Goal: Use online tool/utility: Utilize a website feature to perform a specific function

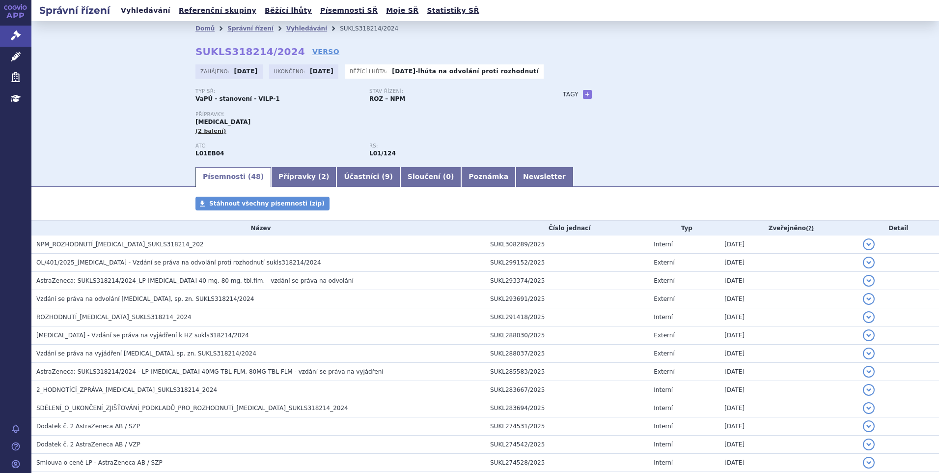
click at [142, 9] on link "Vyhledávání" at bounding box center [146, 10] width 56 height 13
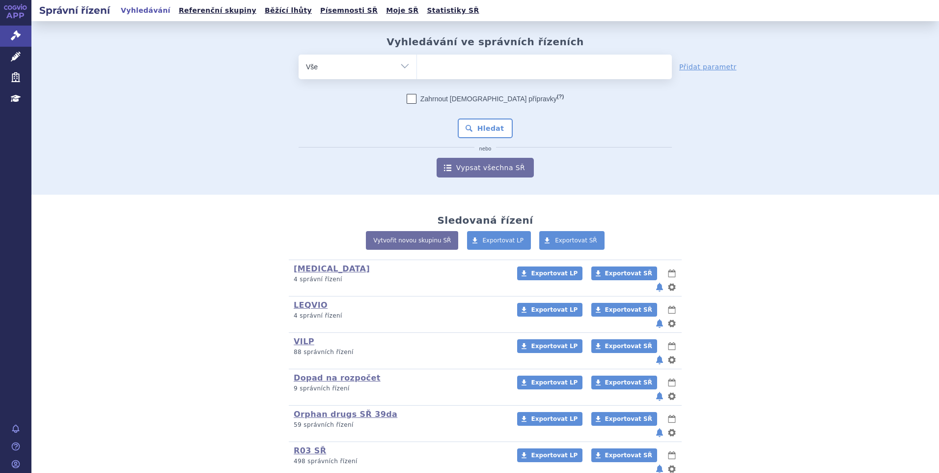
click at [438, 62] on ul at bounding box center [544, 65] width 255 height 21
click at [417, 62] on select at bounding box center [417, 66] width 0 height 25
paste input "SUKLS173174/2023"
type input "SUKLS173174/2023"
select select "SUKLS173174/2023"
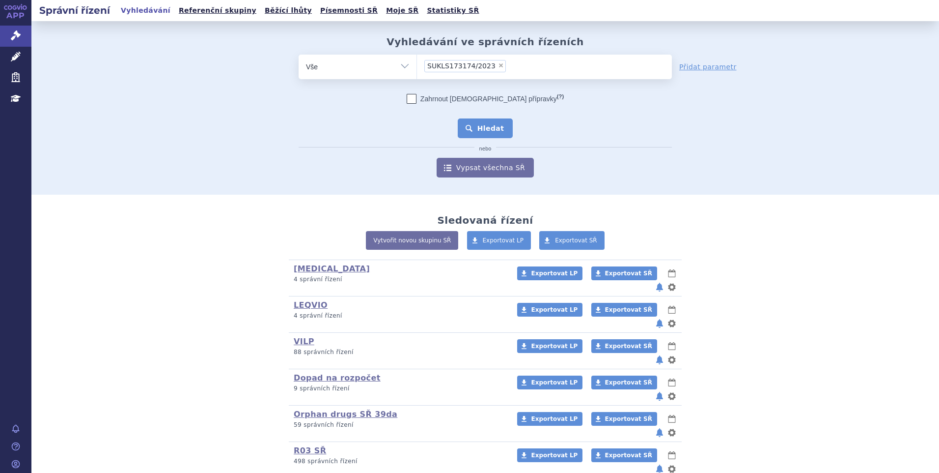
click at [477, 119] on button "Hledat" at bounding box center [486, 128] width 56 height 20
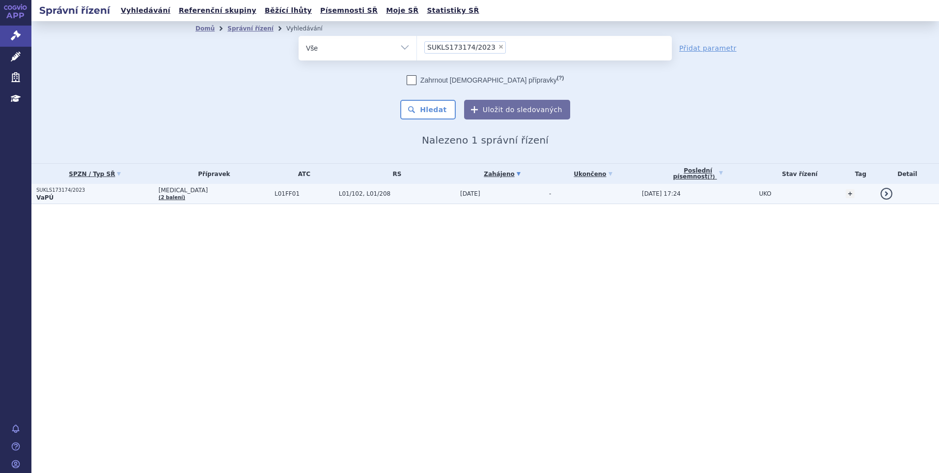
click at [99, 197] on p "VaPÚ" at bounding box center [94, 198] width 117 height 8
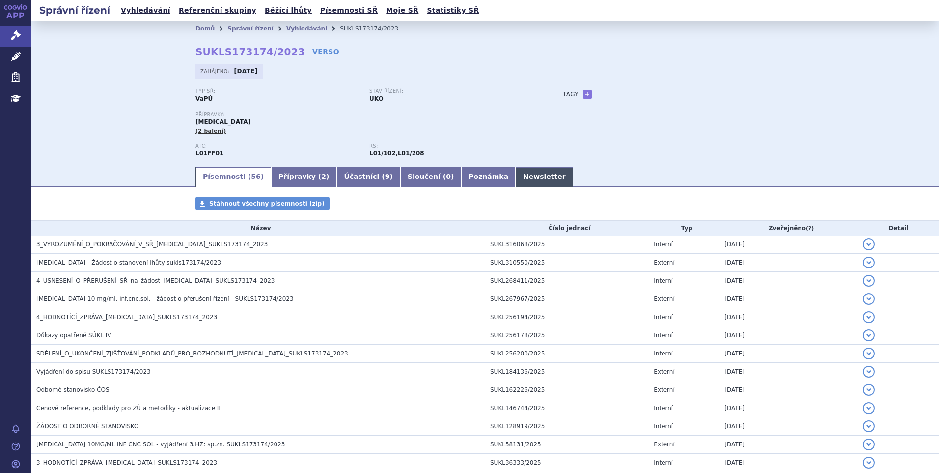
click at [516, 175] on link "Newsletter" at bounding box center [544, 177] width 57 height 20
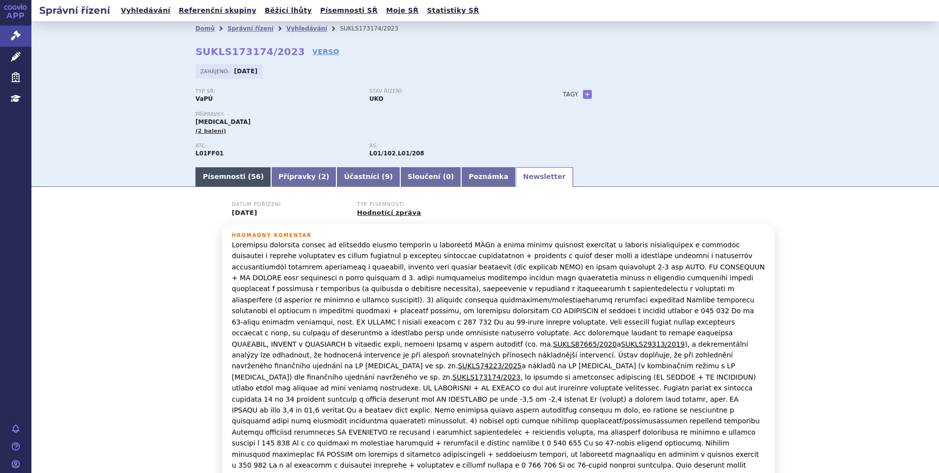
click at [220, 175] on link "Písemnosti ( 56 )" at bounding box center [233, 177] width 76 height 20
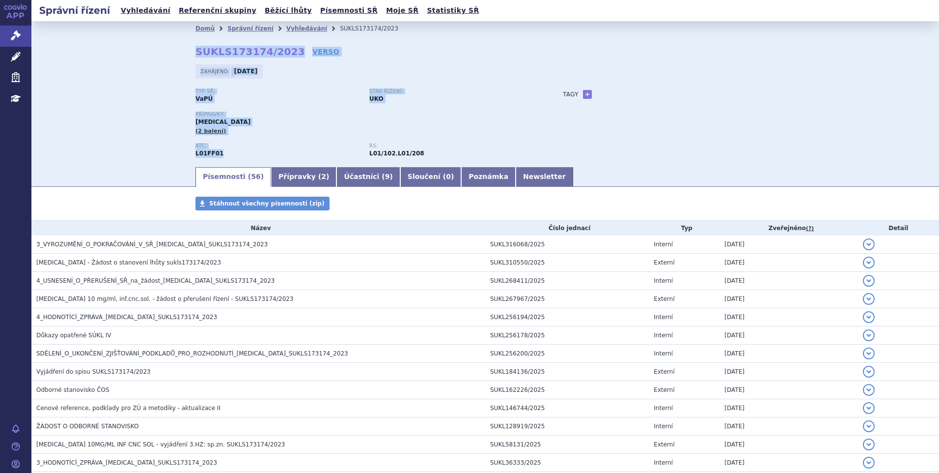
drag, startPoint x: 177, startPoint y: 46, endPoint x: 291, endPoint y: 153, distance: 156.4
click at [291, 153] on div "Domů Správní řízení Vyhledávání SUKLS173174/2023 SUKLS173174/2023 VERSO Zahájen…" at bounding box center [485, 101] width 619 height 130
drag, startPoint x: 291, startPoint y: 153, endPoint x: 263, endPoint y: 101, distance: 58.9
click at [263, 101] on div "Typ SŘ: VaPÚ" at bounding box center [282, 95] width 174 height 15
click at [92, 143] on div "Domů Správní řízení Vyhledávání SUKLS173174/2023 SUKLS173174/2023 VERSO Zahájen…" at bounding box center [485, 93] width 908 height 144
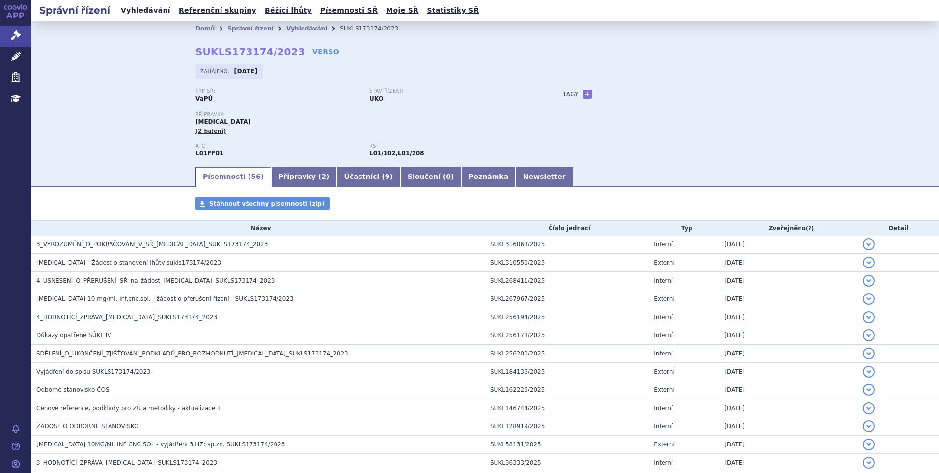
click at [139, 15] on link "Vyhledávání" at bounding box center [146, 10] width 56 height 13
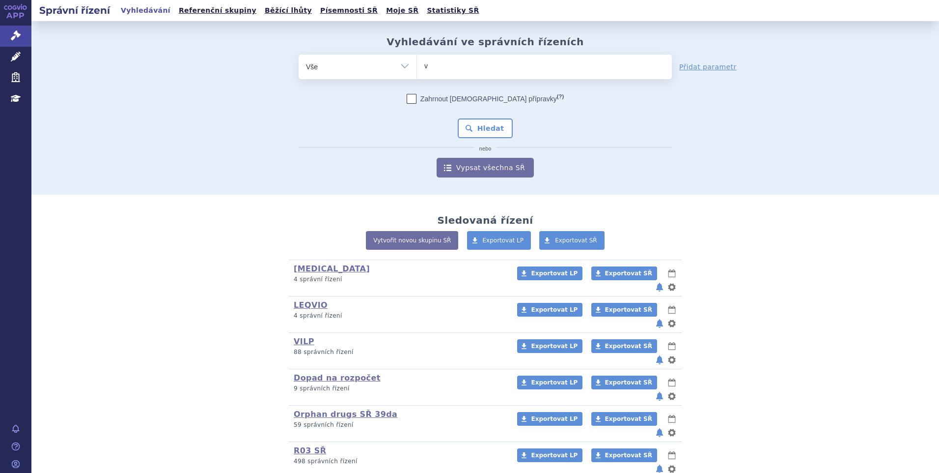
type input "ve"
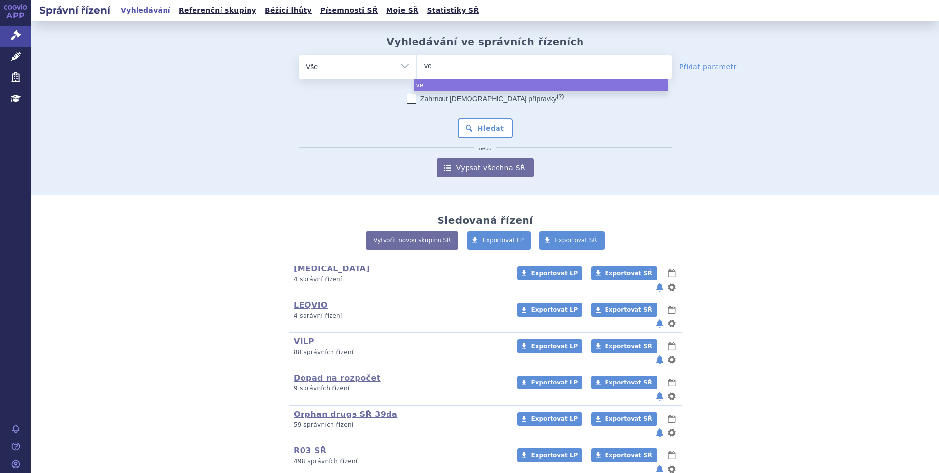
type input "ven"
type input "vencly"
type input "venclyx"
type input "venclyxto"
select select "venclyxto"
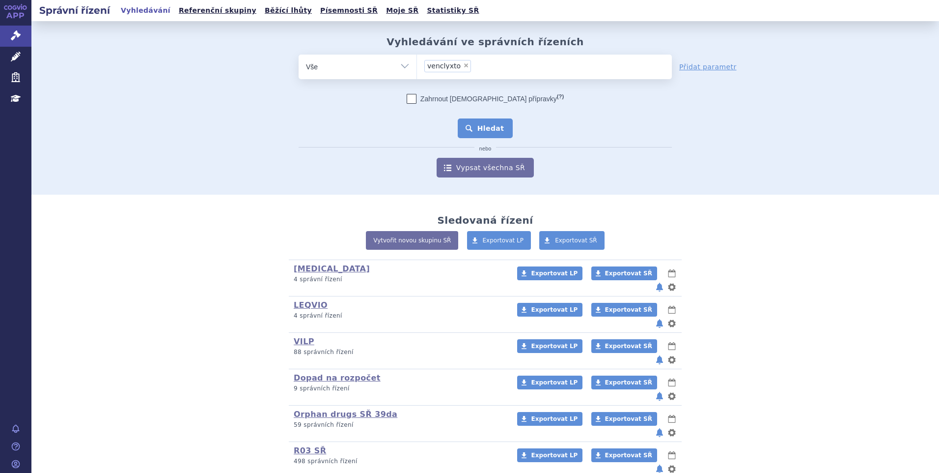
drag, startPoint x: 470, startPoint y: 117, endPoint x: 472, endPoint y: 125, distance: 8.1
click at [470, 116] on div "Zahrnout bratrské přípravky (?) * Pozor, hledání dle vyhledávacího parametru In…" at bounding box center [485, 136] width 373 height 84
click at [472, 125] on button "Hledat" at bounding box center [486, 128] width 56 height 20
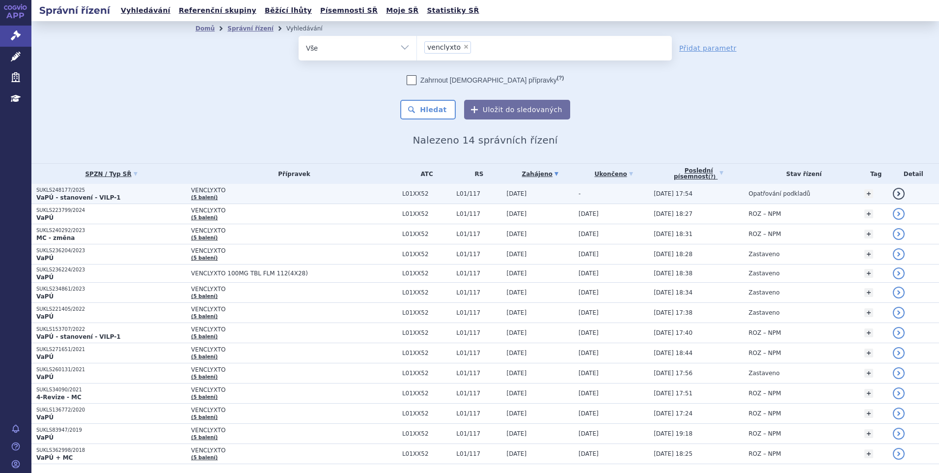
click at [136, 199] on p "VaPÚ - stanovení - VILP-1" at bounding box center [111, 198] width 150 height 8
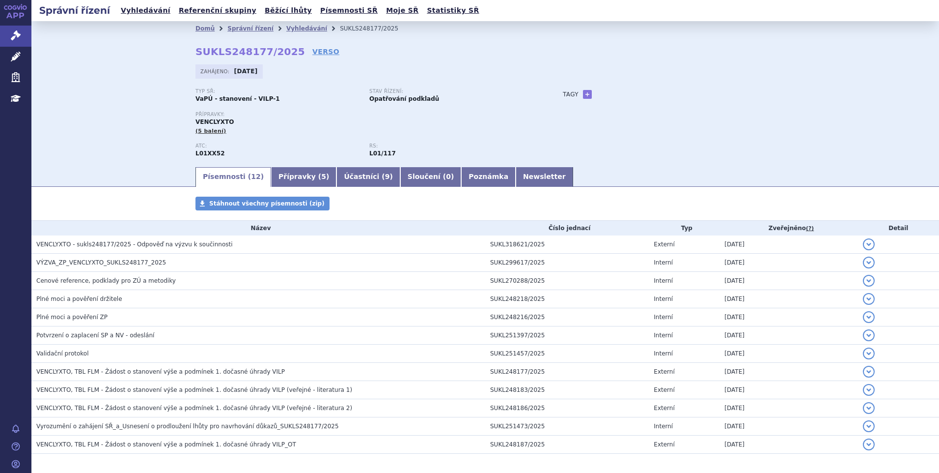
click at [293, 42] on div "Domů Správní řízení Vyhledávání SUKLS248177/2025 SUKLS248177/2025 VERSO [GEOGRA…" at bounding box center [485, 101] width 619 height 130
click at [312, 47] on link "VERSO" at bounding box center [325, 52] width 27 height 10
drag, startPoint x: 189, startPoint y: 54, endPoint x: 287, endPoint y: 49, distance: 98.8
click at [287, 49] on div "Domů Správní řízení Vyhledávání SUKLS248177/2025 SUKLS248177/2025 VERSO Zahájen…" at bounding box center [485, 101] width 619 height 130
drag, startPoint x: 287, startPoint y: 49, endPoint x: 242, endPoint y: 51, distance: 45.2
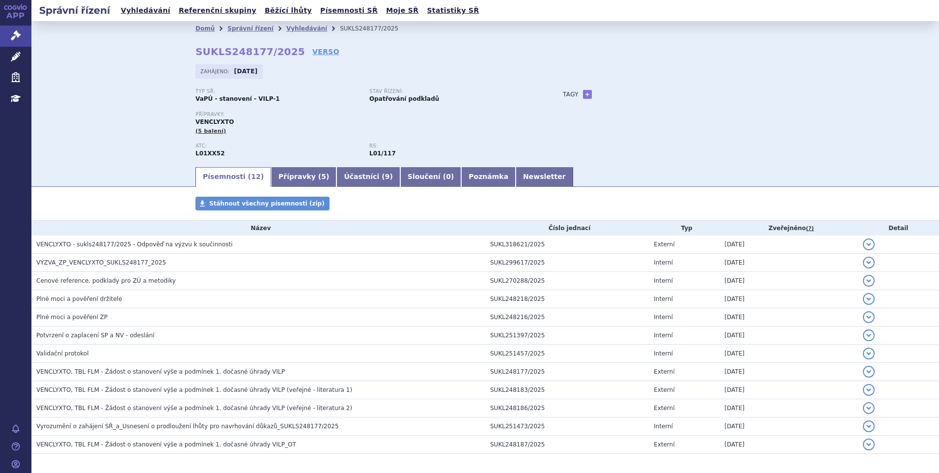
click at [245, 53] on strong "SUKLS248177/2025" at bounding box center [250, 52] width 110 height 12
click at [195, 54] on strong "SUKLS248177/2025" at bounding box center [250, 52] width 110 height 12
drag, startPoint x: 193, startPoint y: 51, endPoint x: 282, endPoint y: 54, distance: 90.0
click at [282, 54] on strong "SUKLS248177/2025" at bounding box center [250, 52] width 110 height 12
copy strong "SUKLS248177/2025"
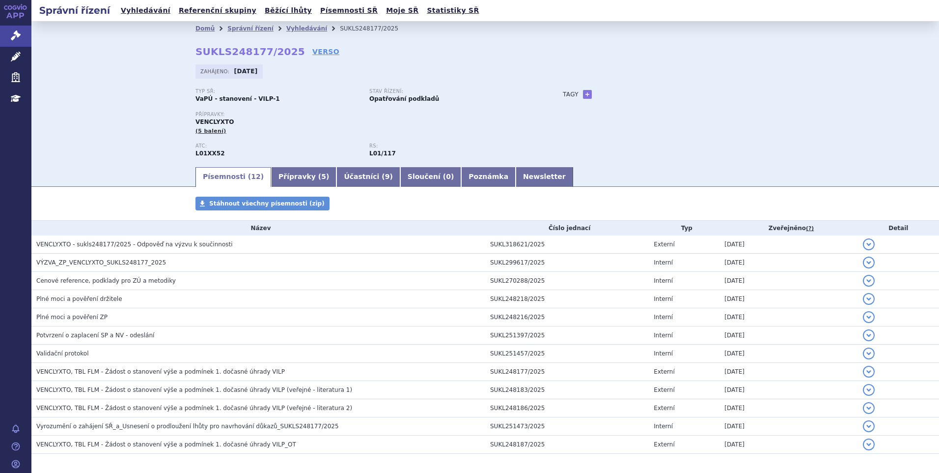
click at [90, 60] on div "Domů Správní řízení Vyhledávání SUKLS248177/2025 SUKLS248177/2025 VERSO Zahájen…" at bounding box center [485, 93] width 908 height 144
click at [516, 176] on link "Newsletter" at bounding box center [544, 177] width 57 height 20
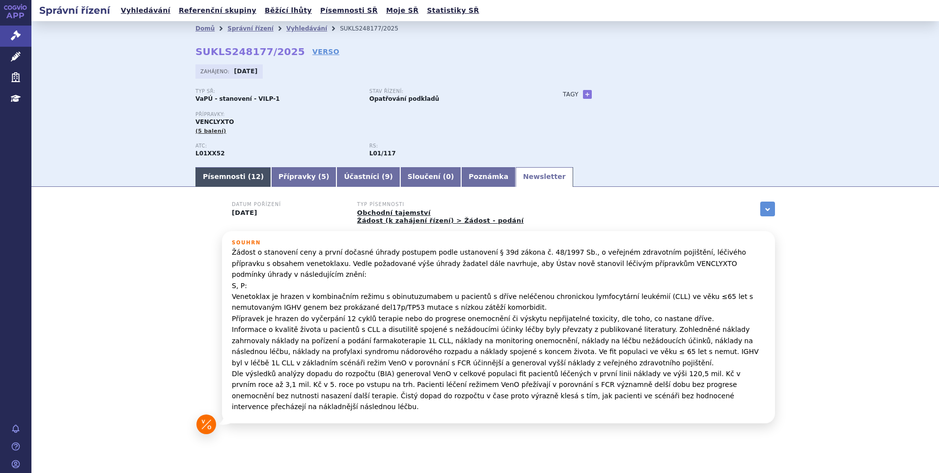
click at [224, 176] on link "Písemnosti ( 12 )" at bounding box center [233, 177] width 76 height 20
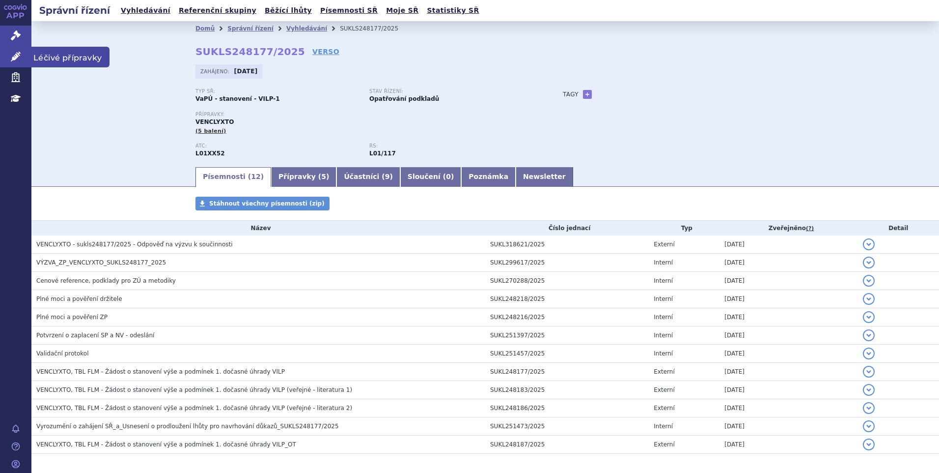
click at [61, 56] on span "Léčivé přípravky" at bounding box center [70, 57] width 78 height 21
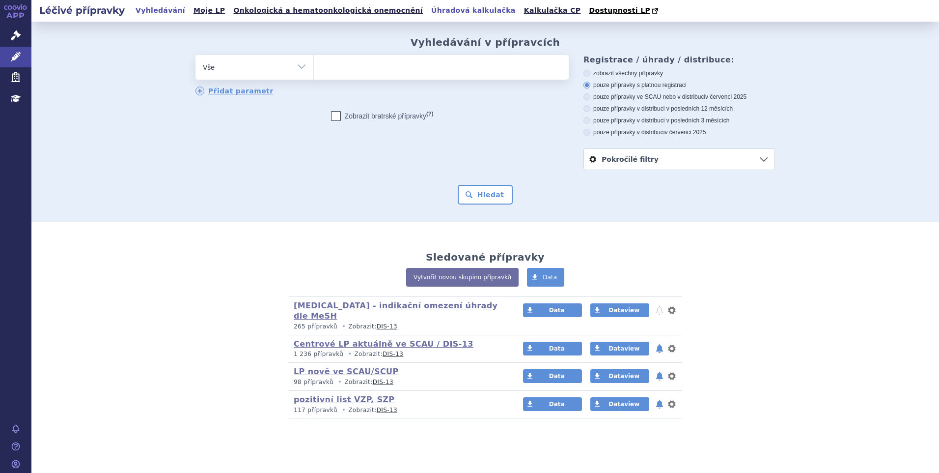
click at [432, 11] on link "Úhradová kalkulačka" at bounding box center [473, 10] width 90 height 13
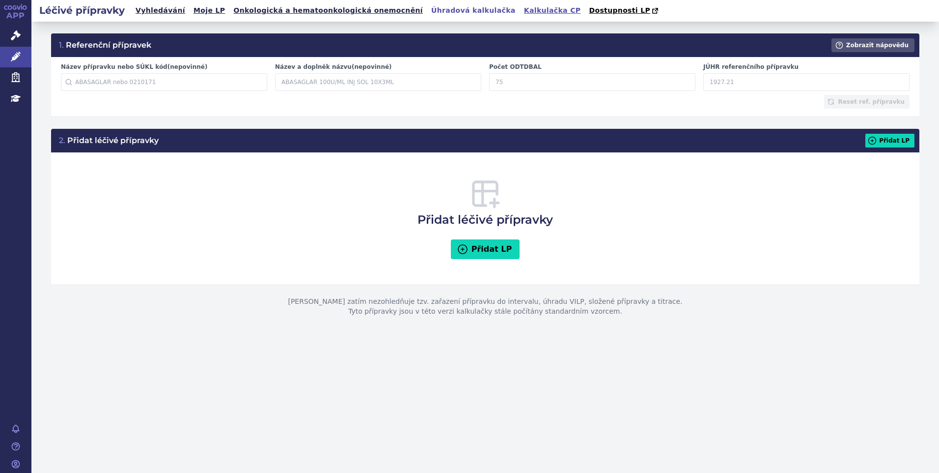
click at [521, 10] on link "Kalkulačka CP" at bounding box center [552, 10] width 63 height 13
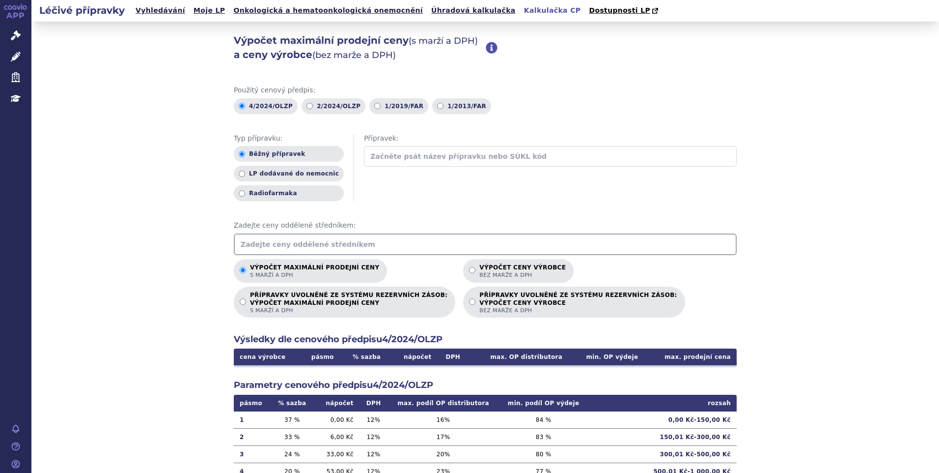
click at [327, 250] on input "text" at bounding box center [485, 244] width 503 height 22
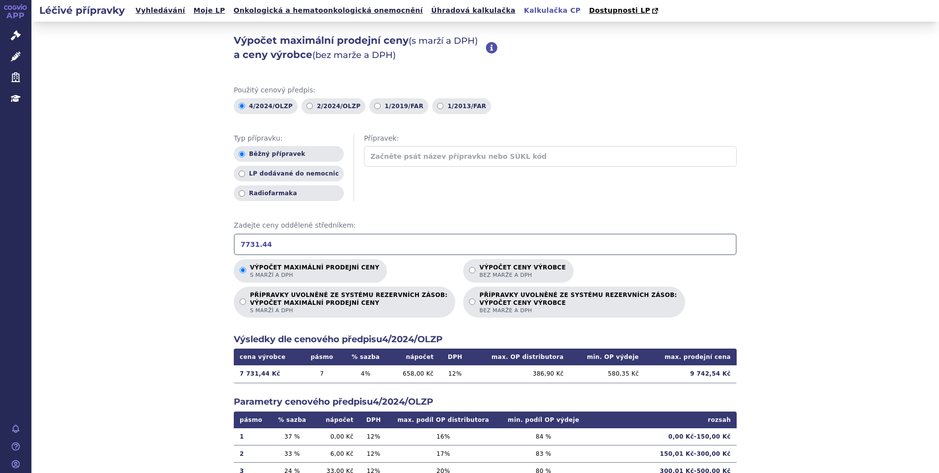
type input "7731.44"
